Goal: Transaction & Acquisition: Purchase product/service

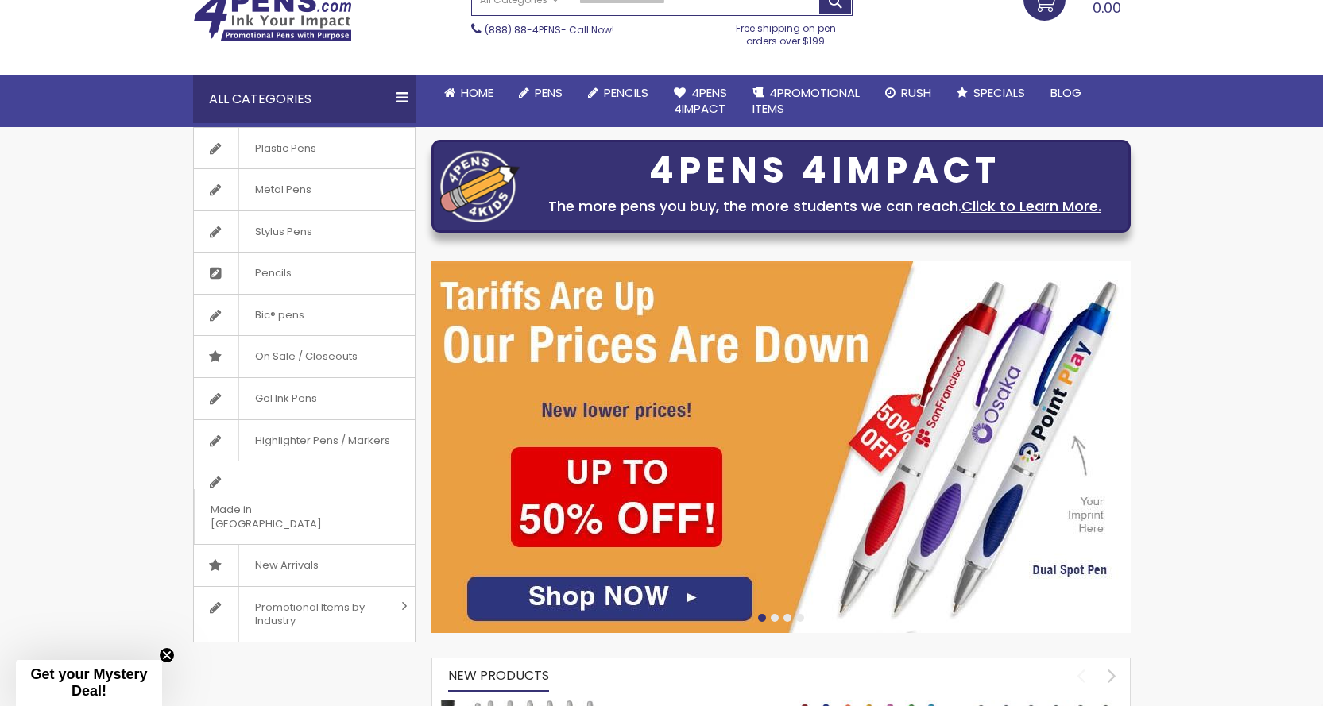
scroll to position [118, 0]
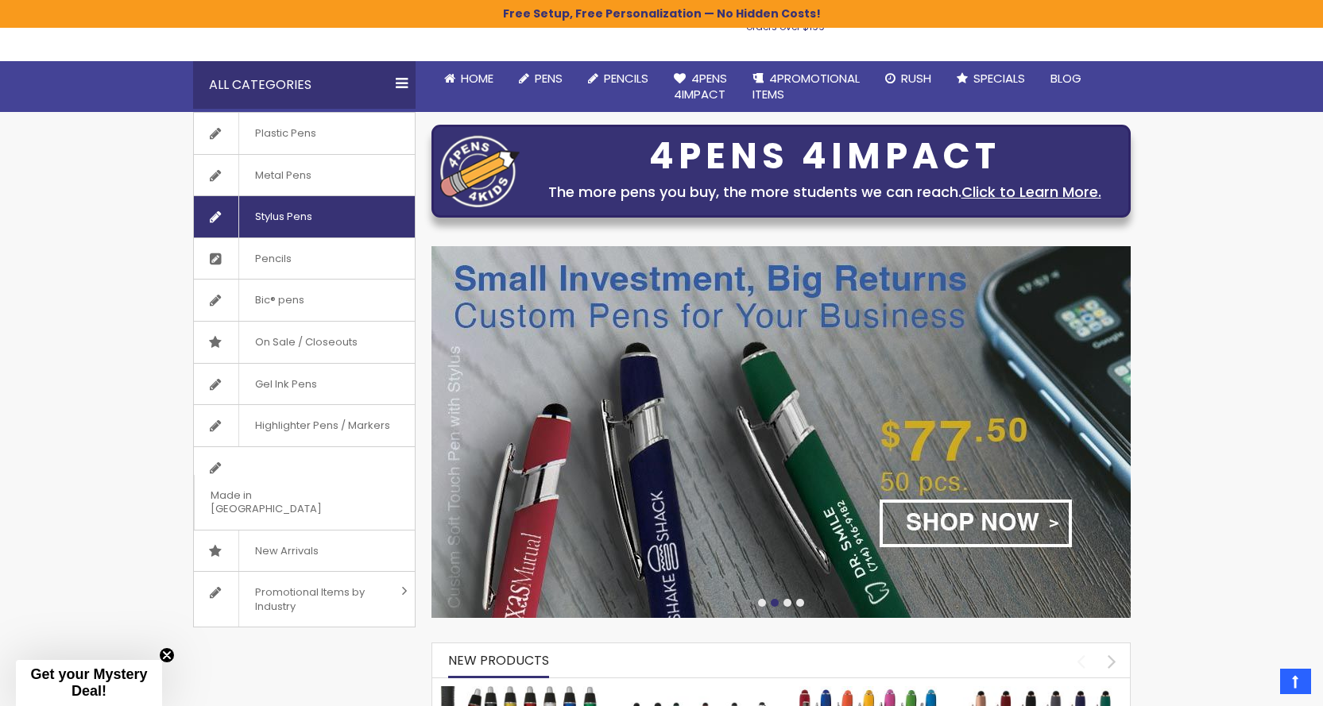
click at [285, 216] on span "Stylus Pens" at bounding box center [283, 216] width 90 height 41
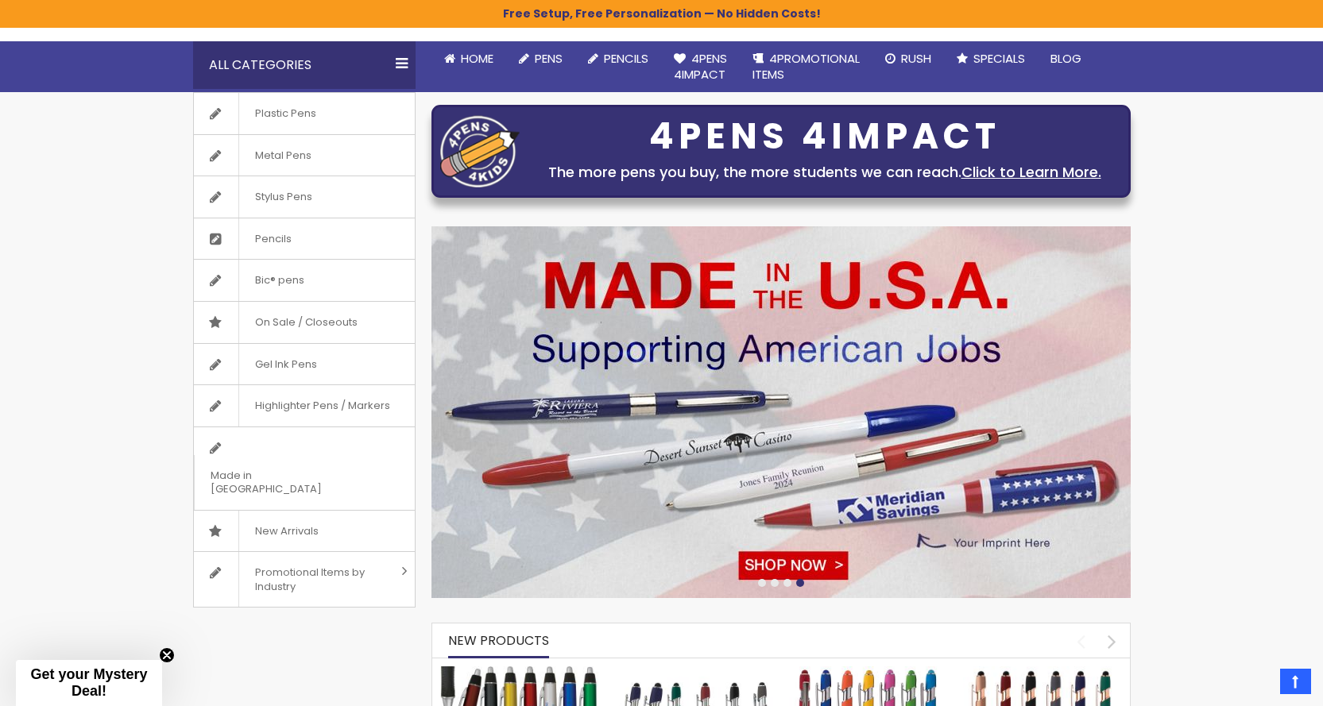
scroll to position [159, 0]
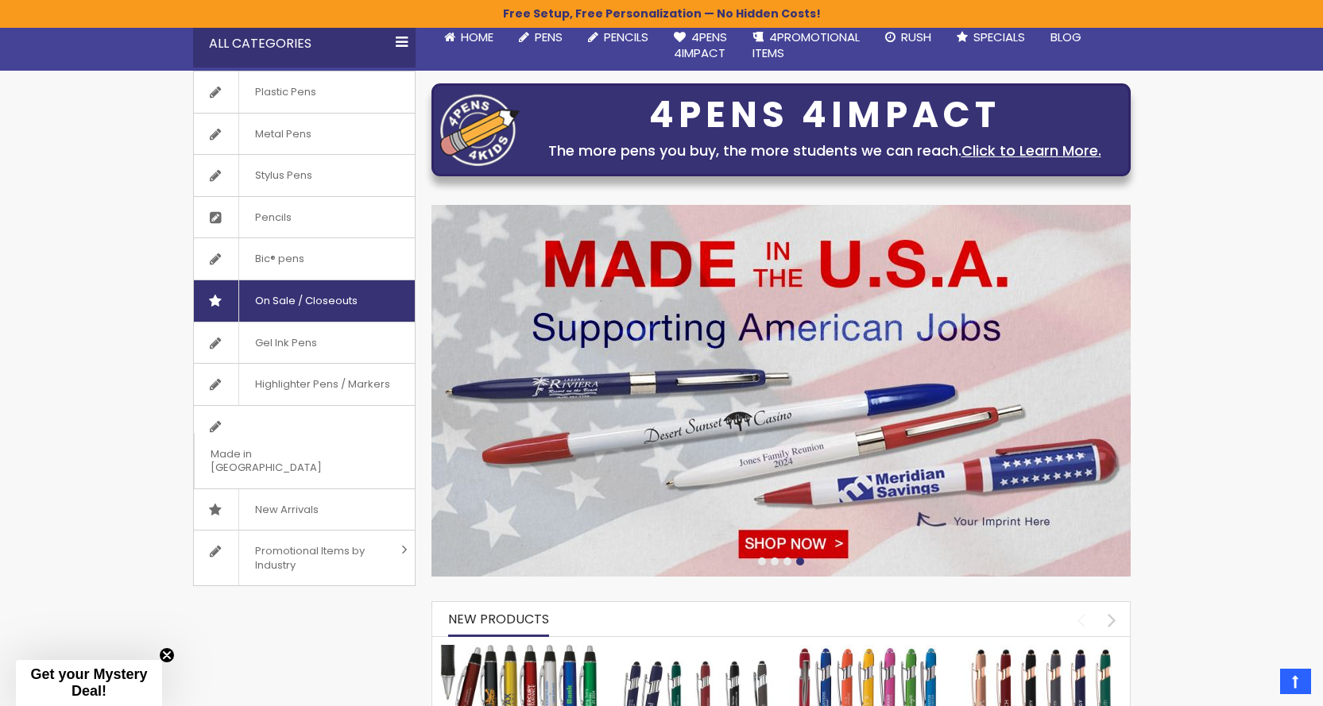
click at [290, 306] on span "On Sale / Closeouts" at bounding box center [305, 300] width 135 height 41
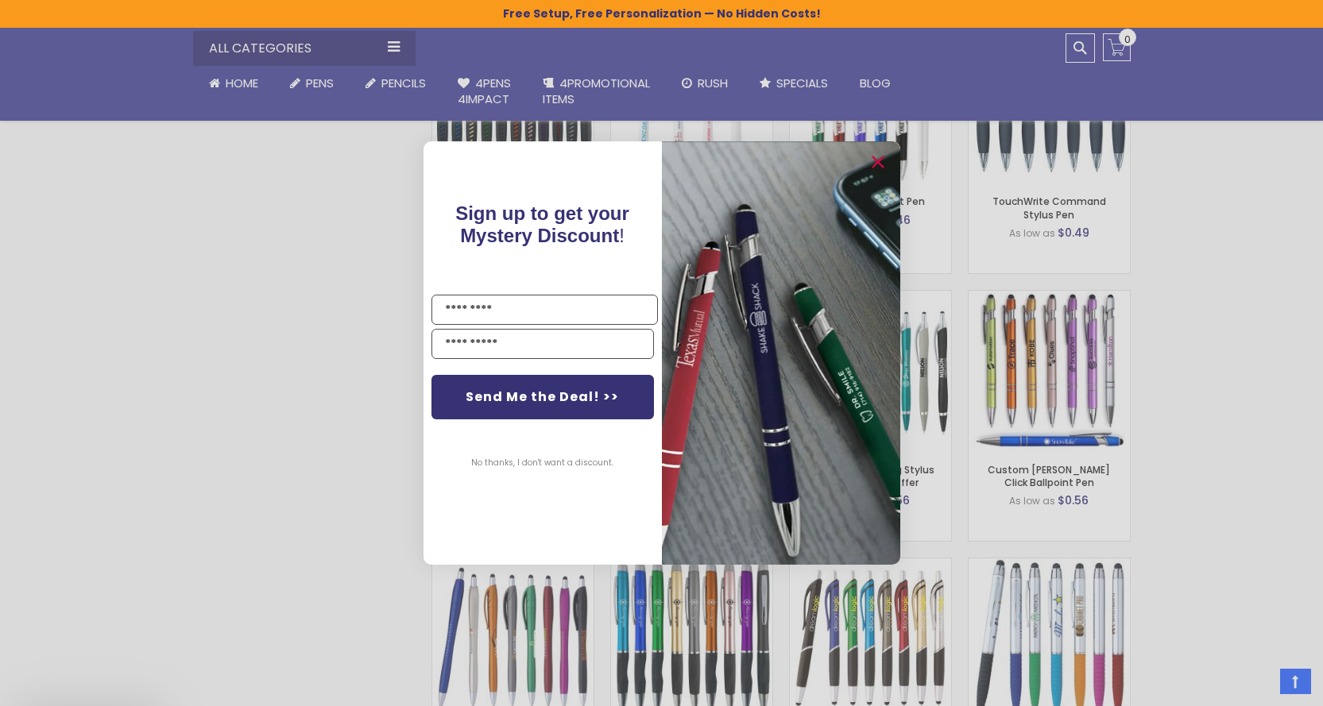
scroll to position [1108, 0]
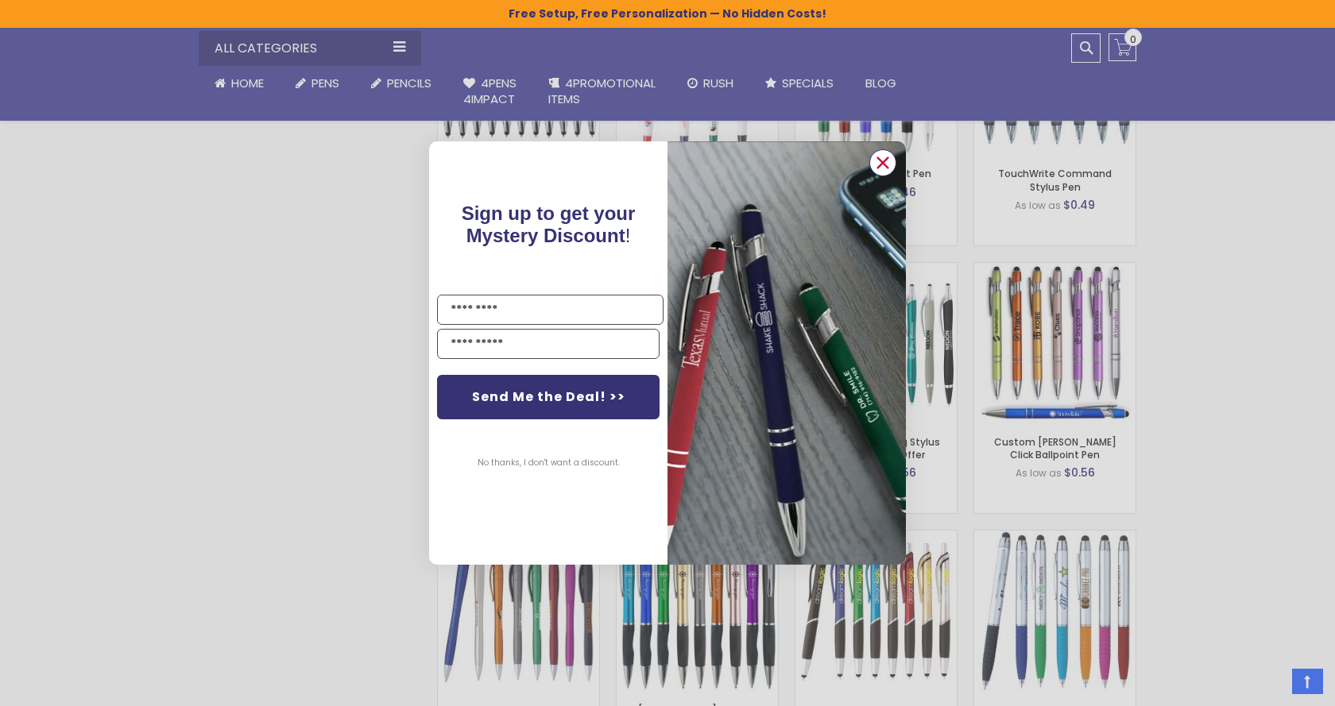
click at [882, 164] on circle "Close dialog" at bounding box center [883, 163] width 24 height 24
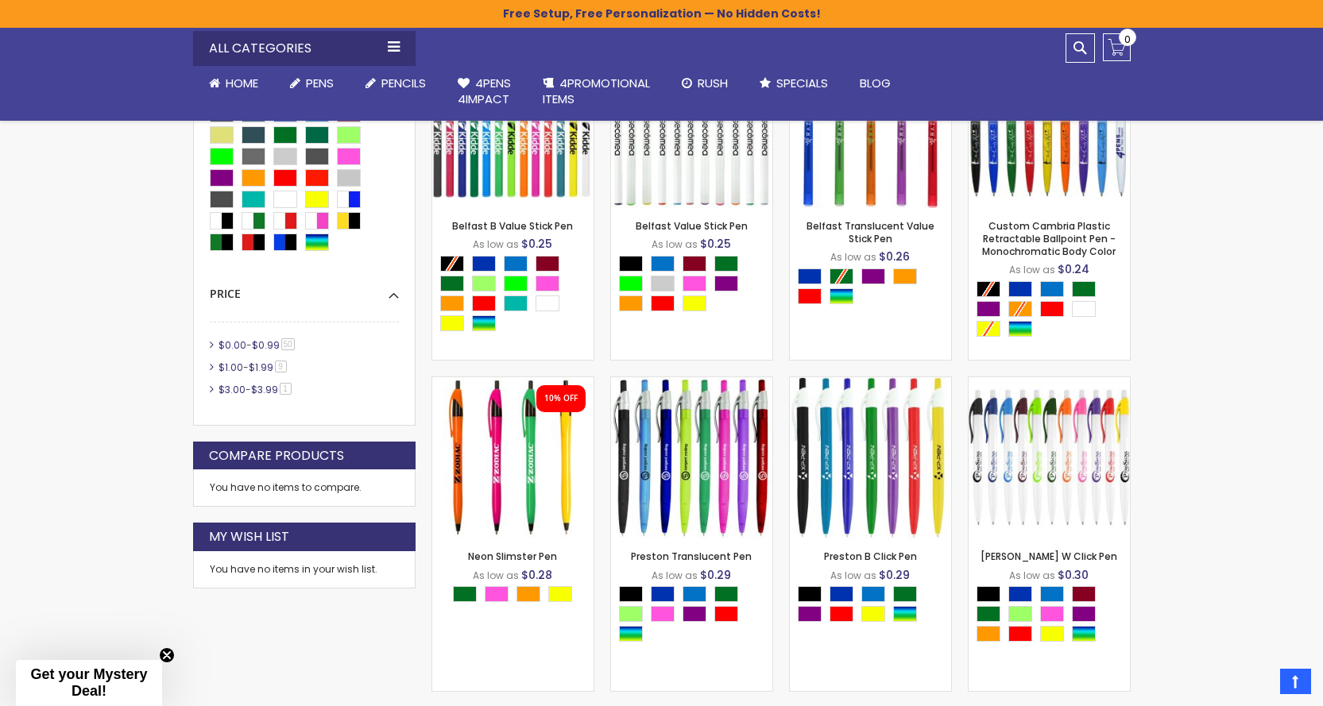
scroll to position [534, 0]
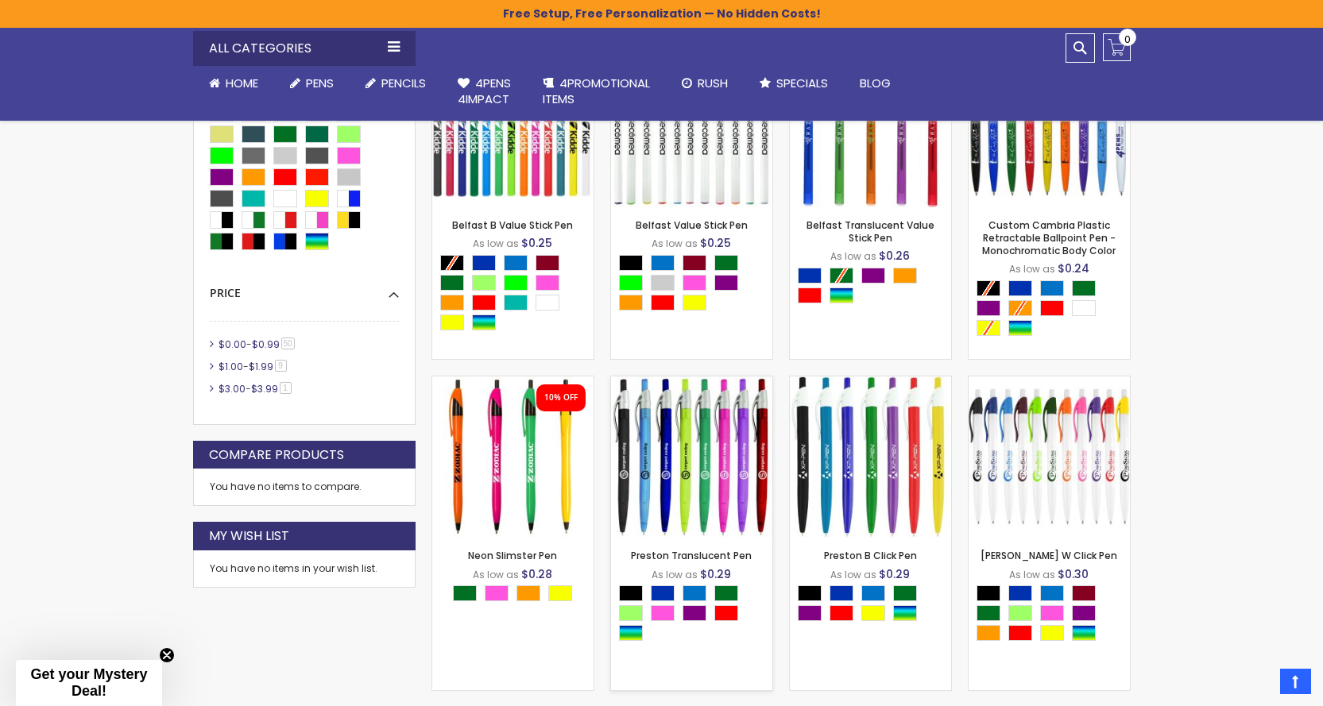
click at [713, 448] on img at bounding box center [691, 457] width 161 height 161
